Goal: Task Accomplishment & Management: Use online tool/utility

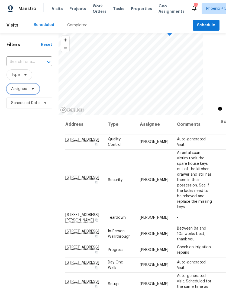
click at [30, 90] on span at bounding box center [32, 89] width 6 height 4
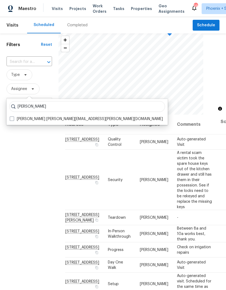
type input "[PERSON_NAME]"
click at [13, 118] on span at bounding box center [12, 119] width 4 height 4
click at [13, 118] on input "[PERSON_NAME] [PERSON_NAME][EMAIL_ADDRESS][PERSON_NAME][DOMAIN_NAME]" at bounding box center [12, 118] width 4 height 4
checkbox input "true"
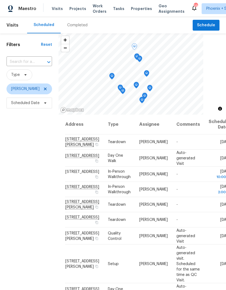
click at [0, 0] on icon at bounding box center [0, 0] width 0 height 0
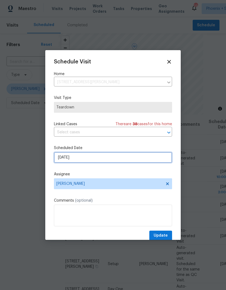
click at [138, 156] on input "[DATE]" at bounding box center [113, 157] width 118 height 11
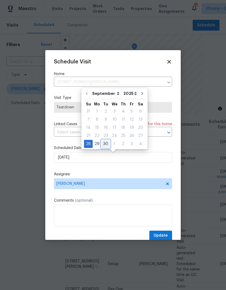
click at [105, 143] on div "30" at bounding box center [105, 144] width 9 height 8
type input "[DATE]"
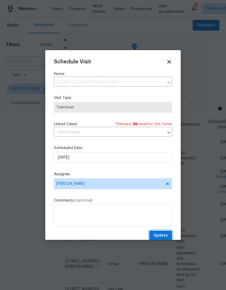
click at [162, 237] on span "Update" at bounding box center [161, 235] width 14 height 7
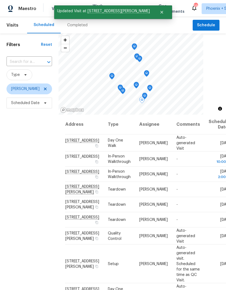
click at [0, 0] on icon at bounding box center [0, 0] width 0 height 0
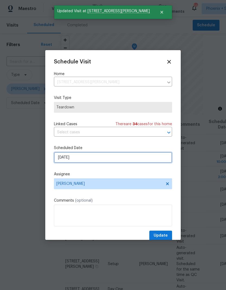
click at [121, 163] on input "[DATE]" at bounding box center [113, 157] width 118 height 11
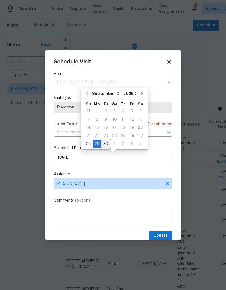
click at [107, 142] on div "30" at bounding box center [105, 144] width 9 height 8
type input "[DATE]"
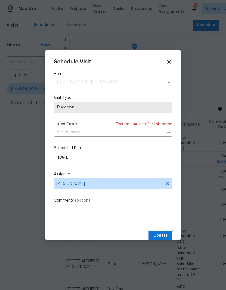
click at [165, 238] on span "Update" at bounding box center [161, 235] width 14 height 7
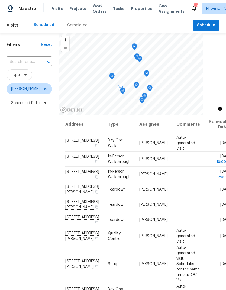
click at [136, 11] on span "Properties" at bounding box center [141, 8] width 21 height 5
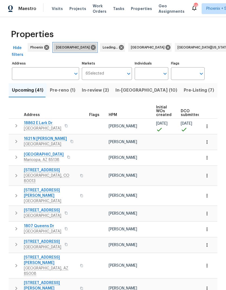
click at [91, 46] on icon at bounding box center [93, 47] width 5 height 5
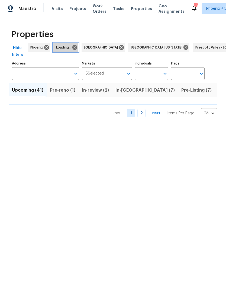
click at [74, 47] on icon at bounding box center [74, 47] width 5 height 5
click at [91, 47] on icon at bounding box center [93, 47] width 5 height 5
click at [108, 45] on icon at bounding box center [111, 47] width 6 height 6
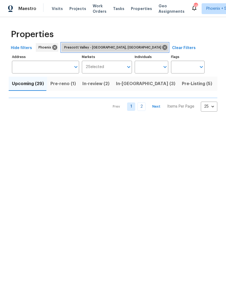
click at [162, 46] on icon at bounding box center [164, 47] width 5 height 5
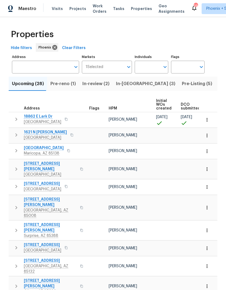
click at [135, 84] on button "In-[GEOGRAPHIC_DATA] (3)" at bounding box center [146, 84] width 66 height 14
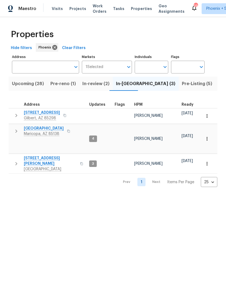
click at [98, 80] on button "In-review (2)" at bounding box center [96, 84] width 34 height 14
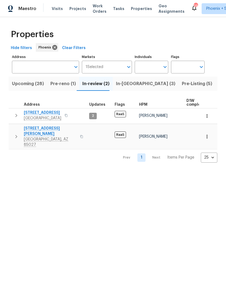
click at [34, 88] on span "Upcoming (28)" at bounding box center [28, 84] width 32 height 8
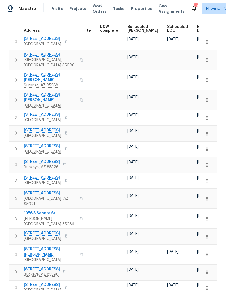
scroll to position [0, 136]
click at [198, 30] on span "Ready Date" at bounding box center [204, 29] width 12 height 8
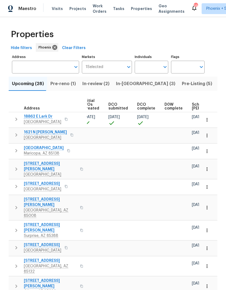
click at [154, 69] on input "Individuals" at bounding box center [147, 67] width 25 height 13
type input "austin"
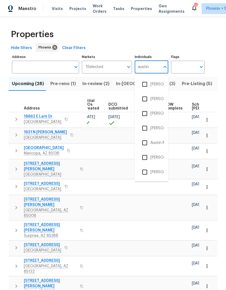
click at [146, 96] on input "checkbox" at bounding box center [144, 98] width 11 height 11
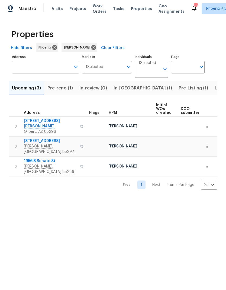
click at [63, 86] on span "Pre-reno (1)" at bounding box center [59, 88] width 25 height 8
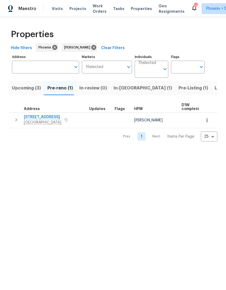
click at [52, 117] on span "[STREET_ADDRESS]" at bounding box center [42, 116] width 37 height 5
click at [65, 120] on icon "button" at bounding box center [66, 120] width 3 height 3
click at [65, 121] on icon "button" at bounding box center [66, 120] width 3 height 3
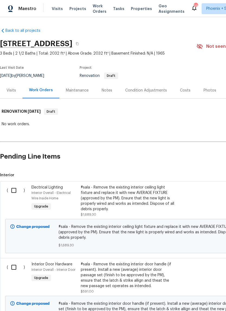
click at [82, 90] on div "Maintenance" at bounding box center [77, 90] width 23 height 5
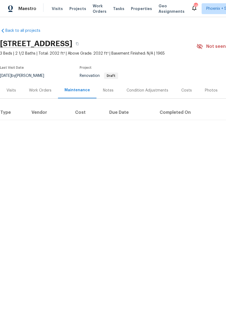
click at [110, 88] on div "Notes" at bounding box center [108, 90] width 11 height 5
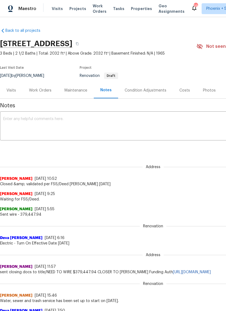
click at [13, 89] on div "Visits" at bounding box center [11, 90] width 9 height 5
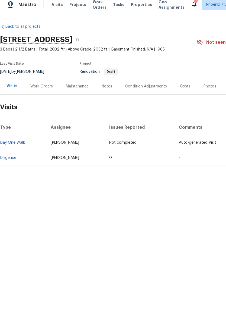
click at [11, 160] on link "Diligence" at bounding box center [8, 162] width 16 height 4
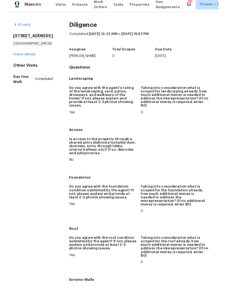
scroll to position [4, 0]
